Goal: Navigation & Orientation: Find specific page/section

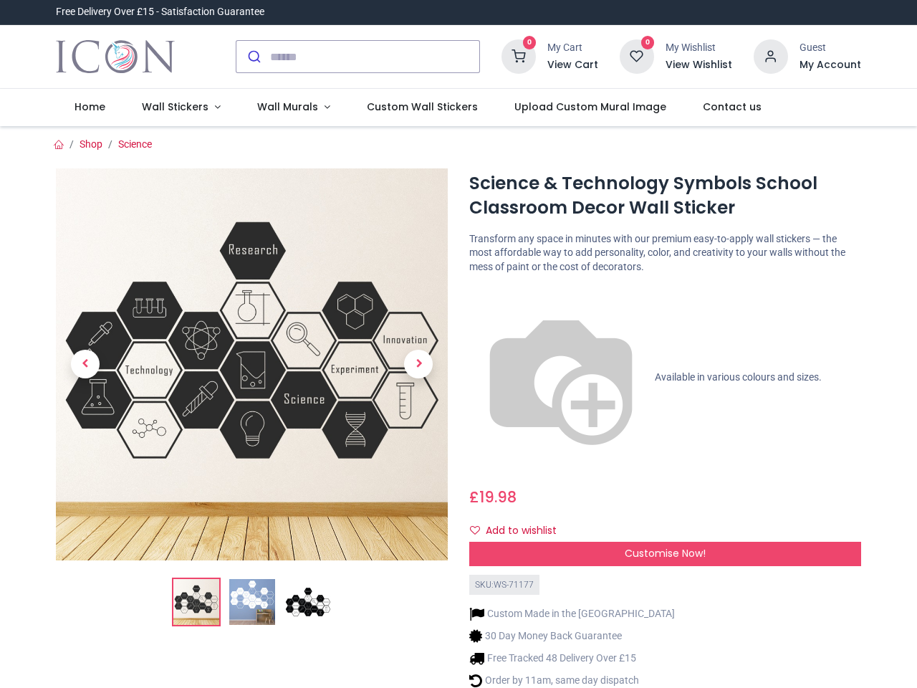
click at [459, 344] on div "Science & Technology Symbols School Classroom Decor Wall Sticker [URL][DOMAIN_N…" at bounding box center [665, 461] width 413 height 586
click at [359, 57] on input "search" at bounding box center [374, 57] width 209 height 32
click at [375, 57] on input "search" at bounding box center [374, 57] width 209 height 32
click at [575, 65] on h6 "View Cart" at bounding box center [572, 65] width 51 height 14
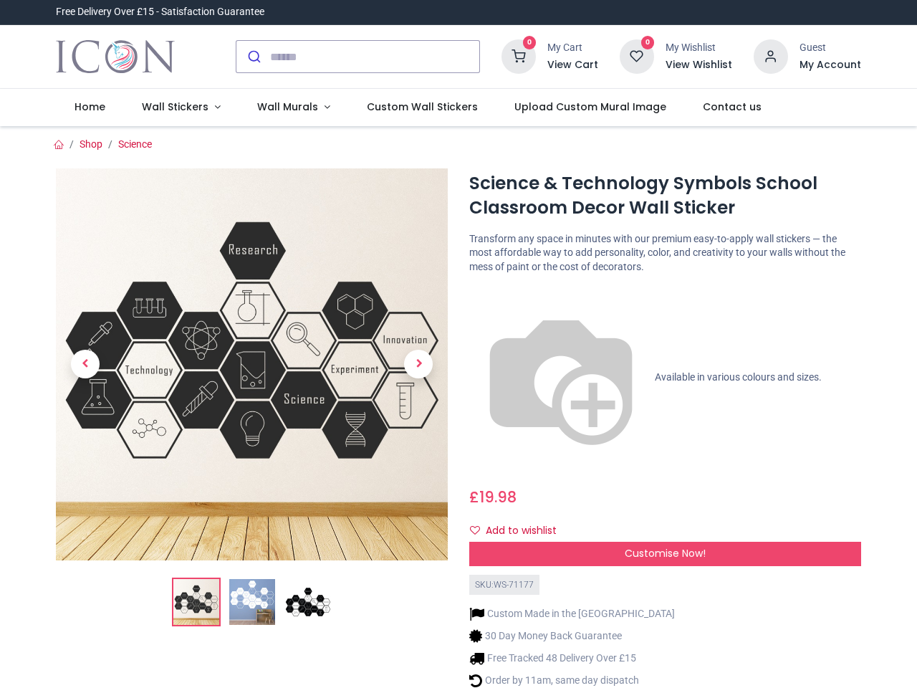
click at [772, 55] on div at bounding box center [458, 344] width 917 height 688
click at [830, 65] on h6 "My Account" at bounding box center [831, 65] width 62 height 14
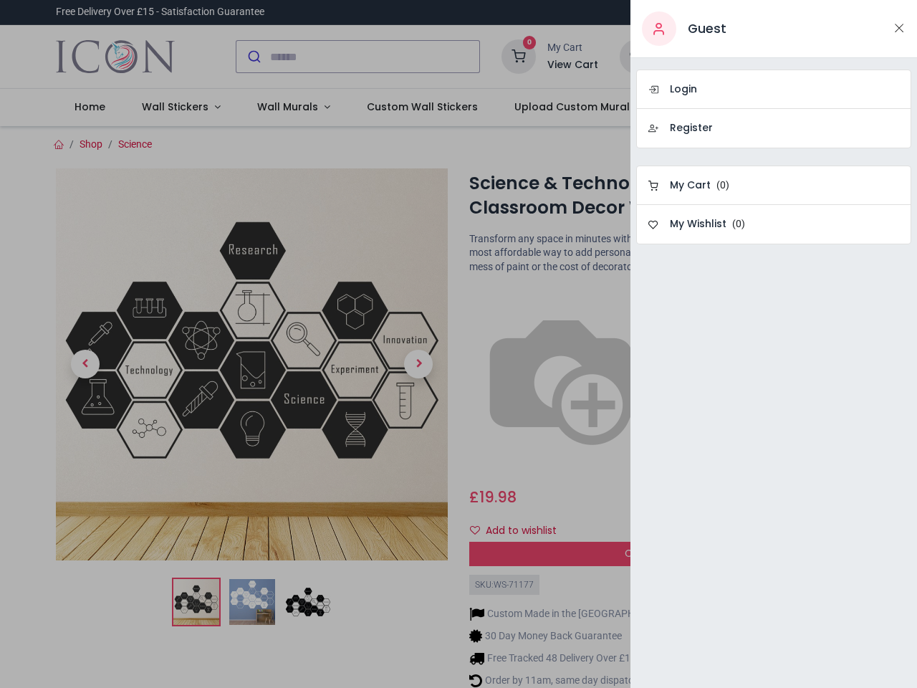
click at [178, 107] on div at bounding box center [458, 344] width 917 height 688
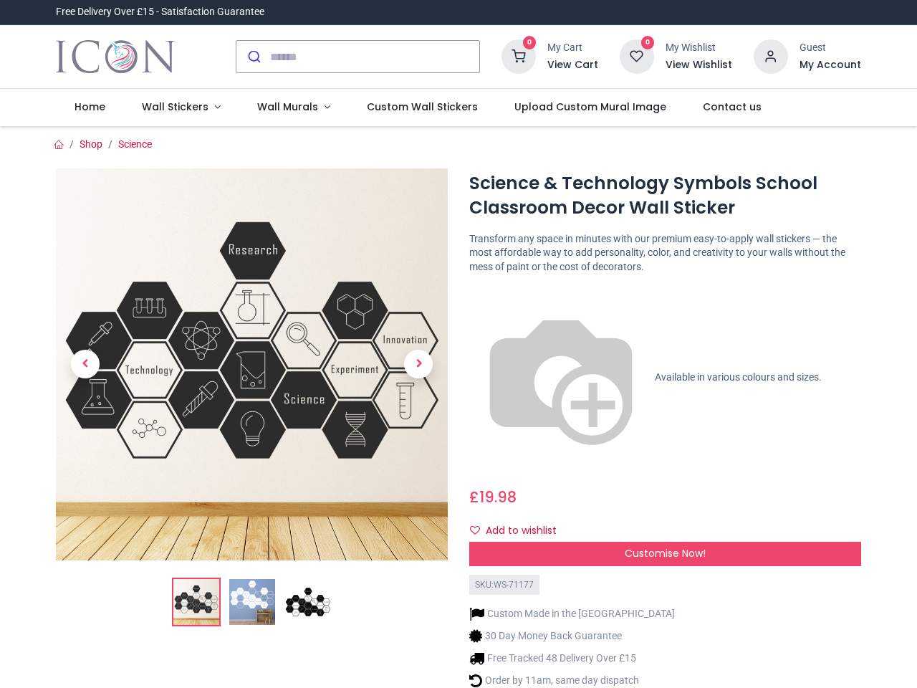
click at [287, 107] on span "Wall Murals" at bounding box center [287, 107] width 61 height 14
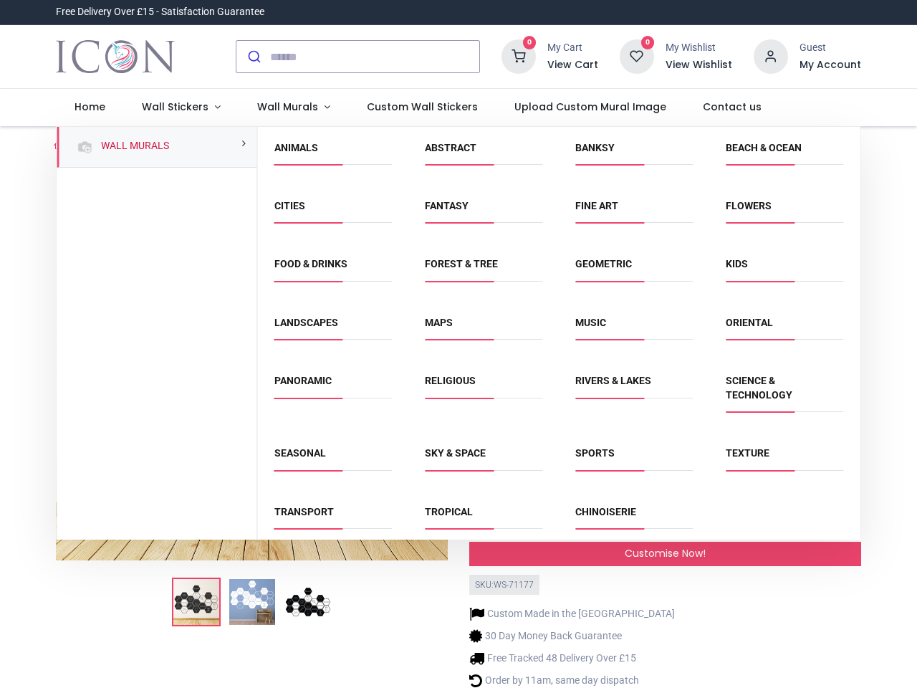
click at [457, 407] on div "Religious" at bounding box center [483, 396] width 150 height 72
